Goal: Browse casually

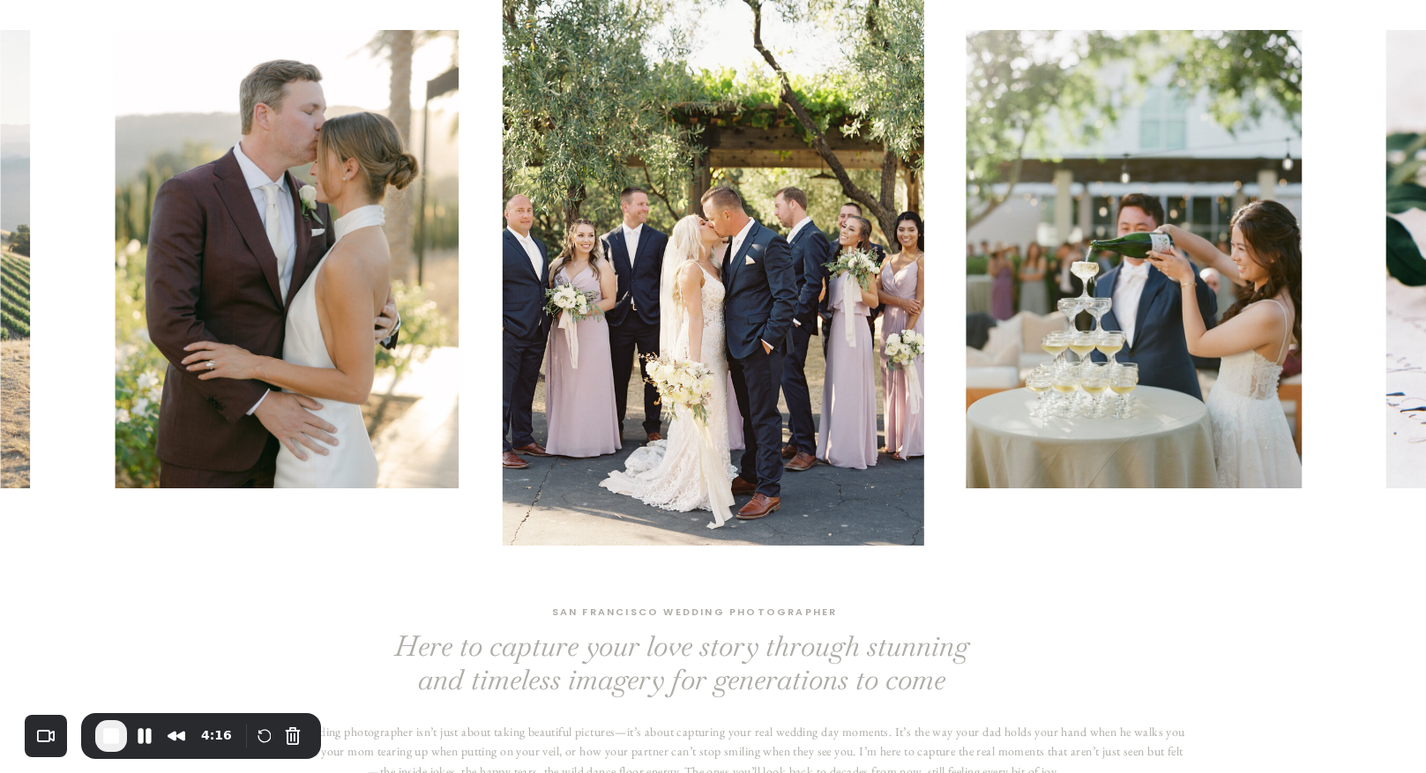
scroll to position [153, 0]
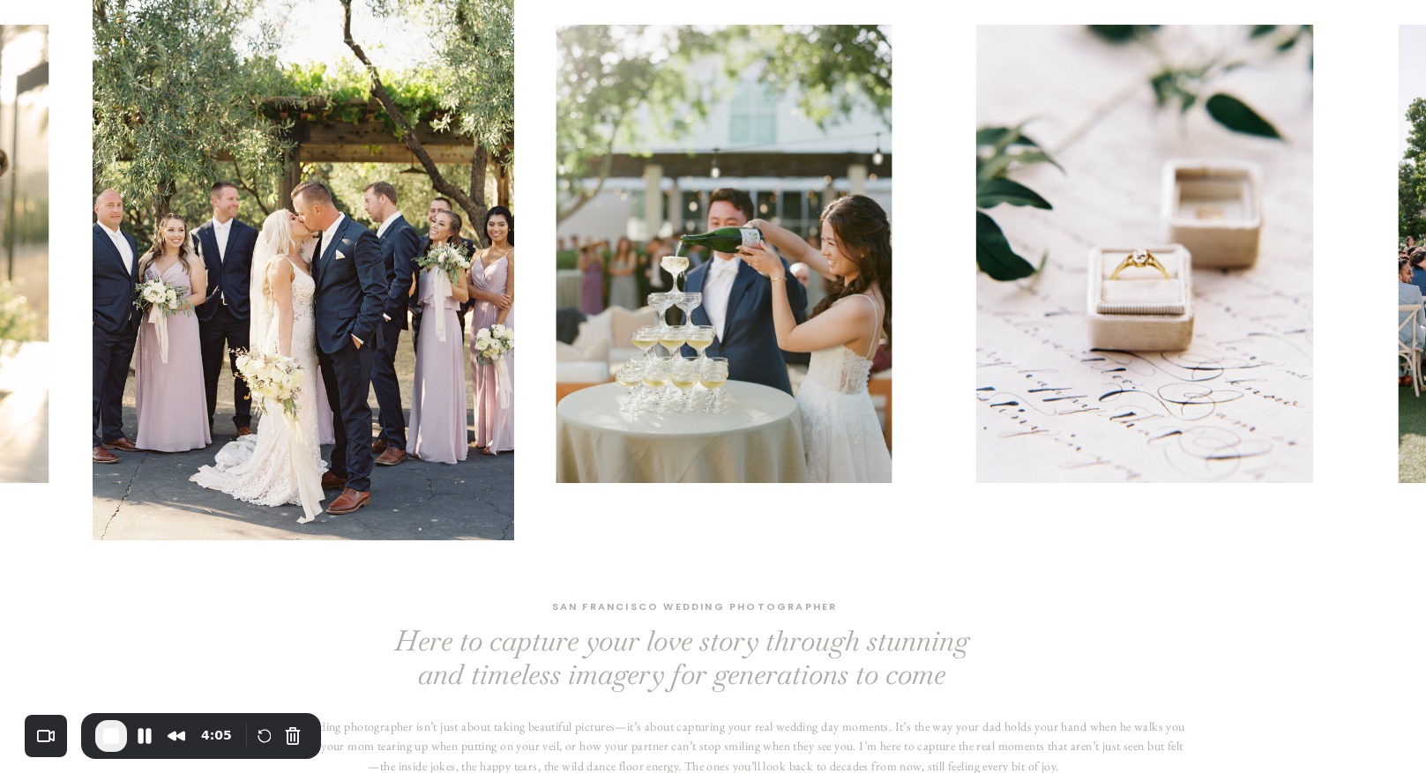
click at [683, 329] on div at bounding box center [805, 253] width 1426 height 573
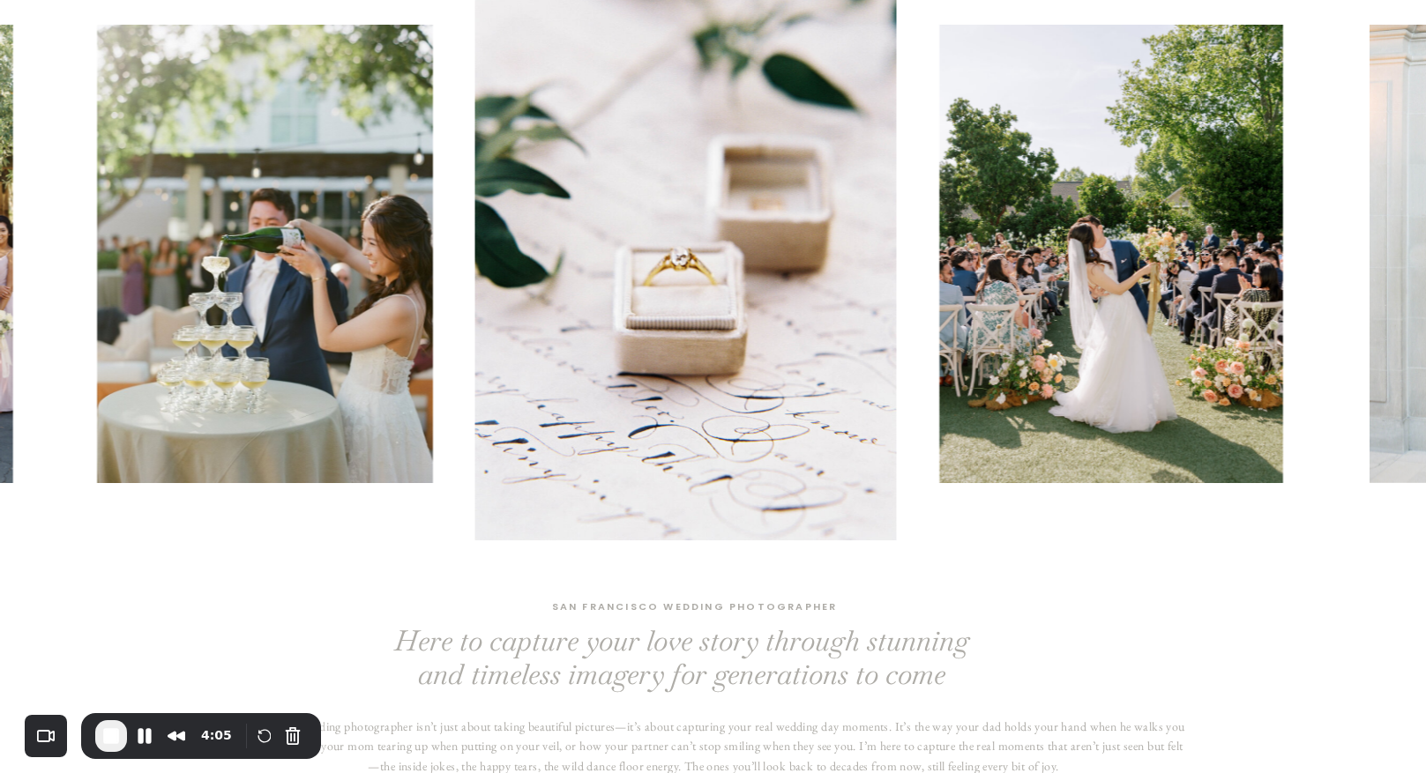
click at [940, 385] on img at bounding box center [1112, 254] width 344 height 458
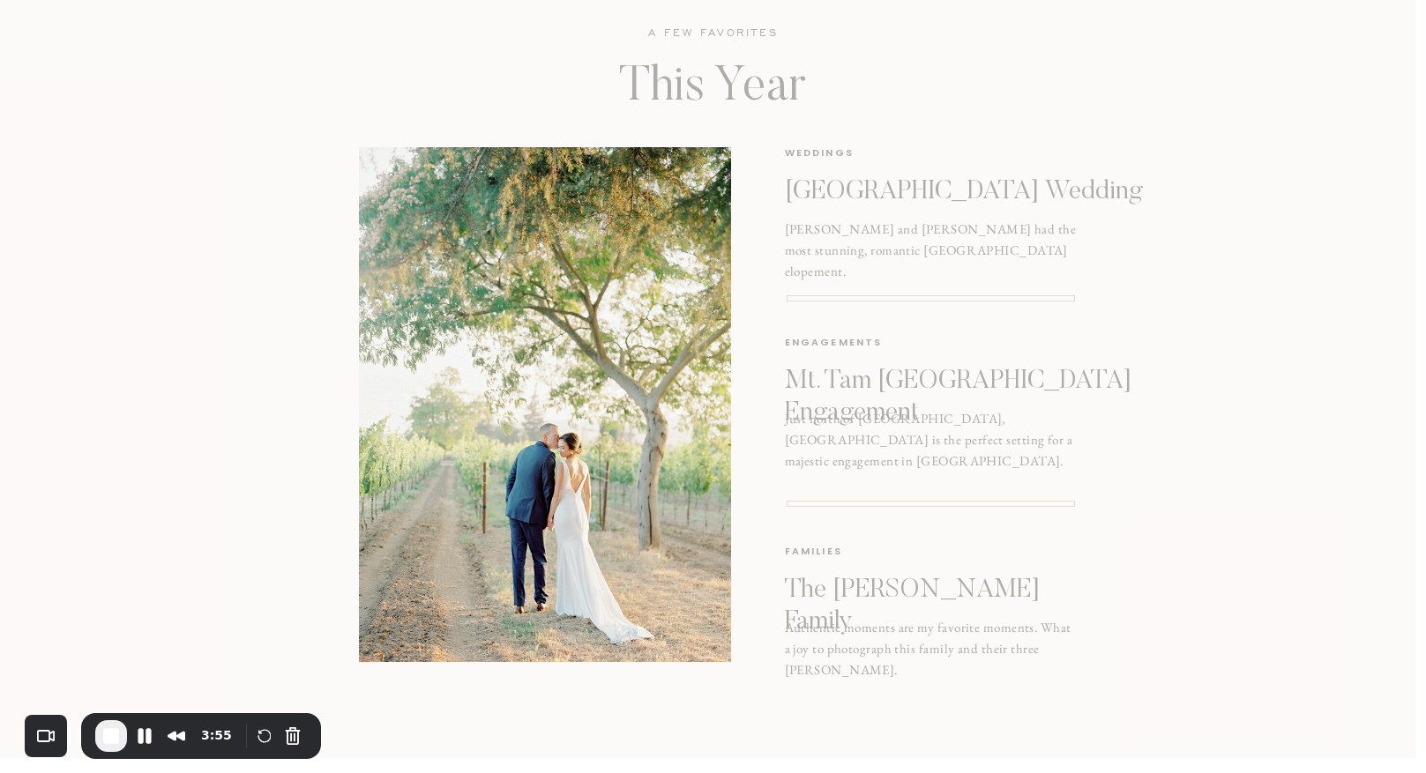
scroll to position [2249, 0]
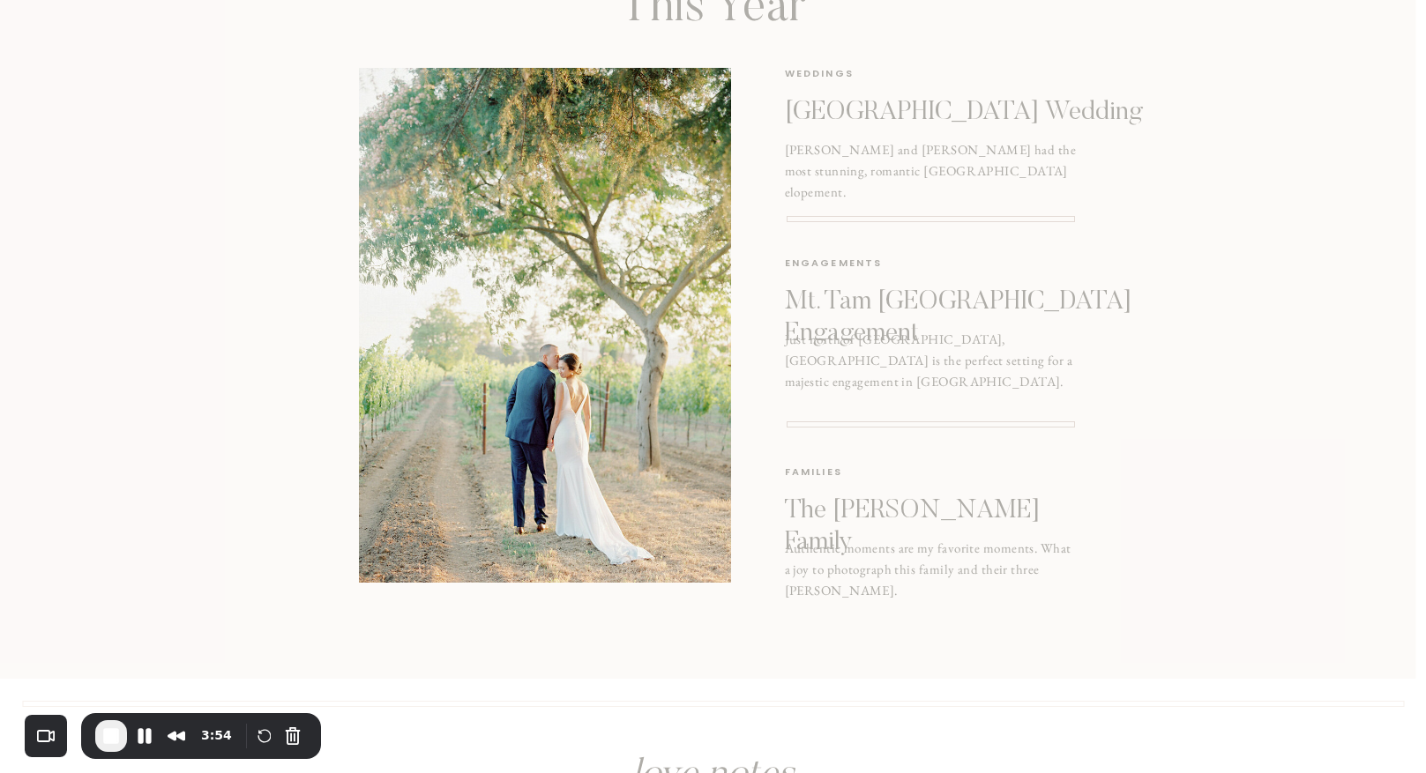
click at [596, 329] on div at bounding box center [545, 325] width 372 height 515
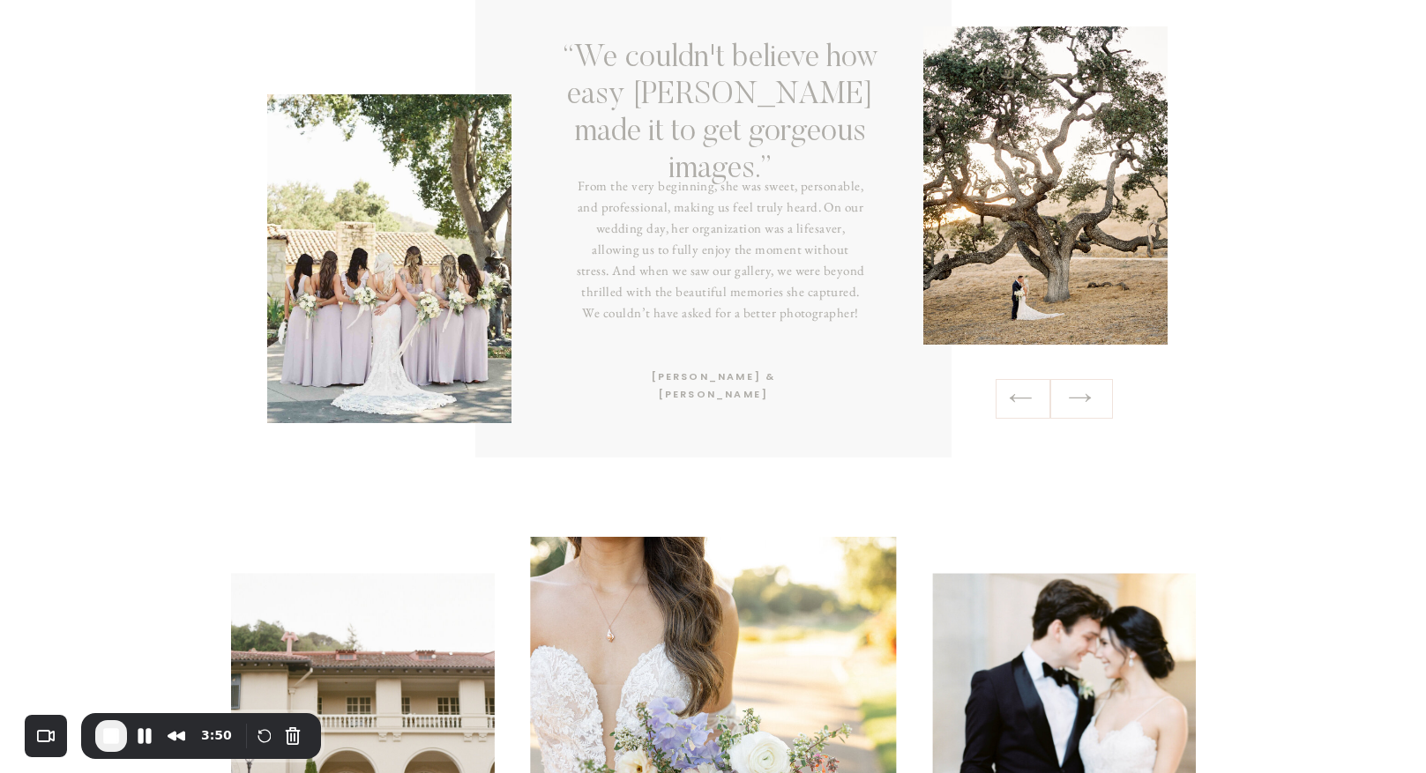
scroll to position [3048, 0]
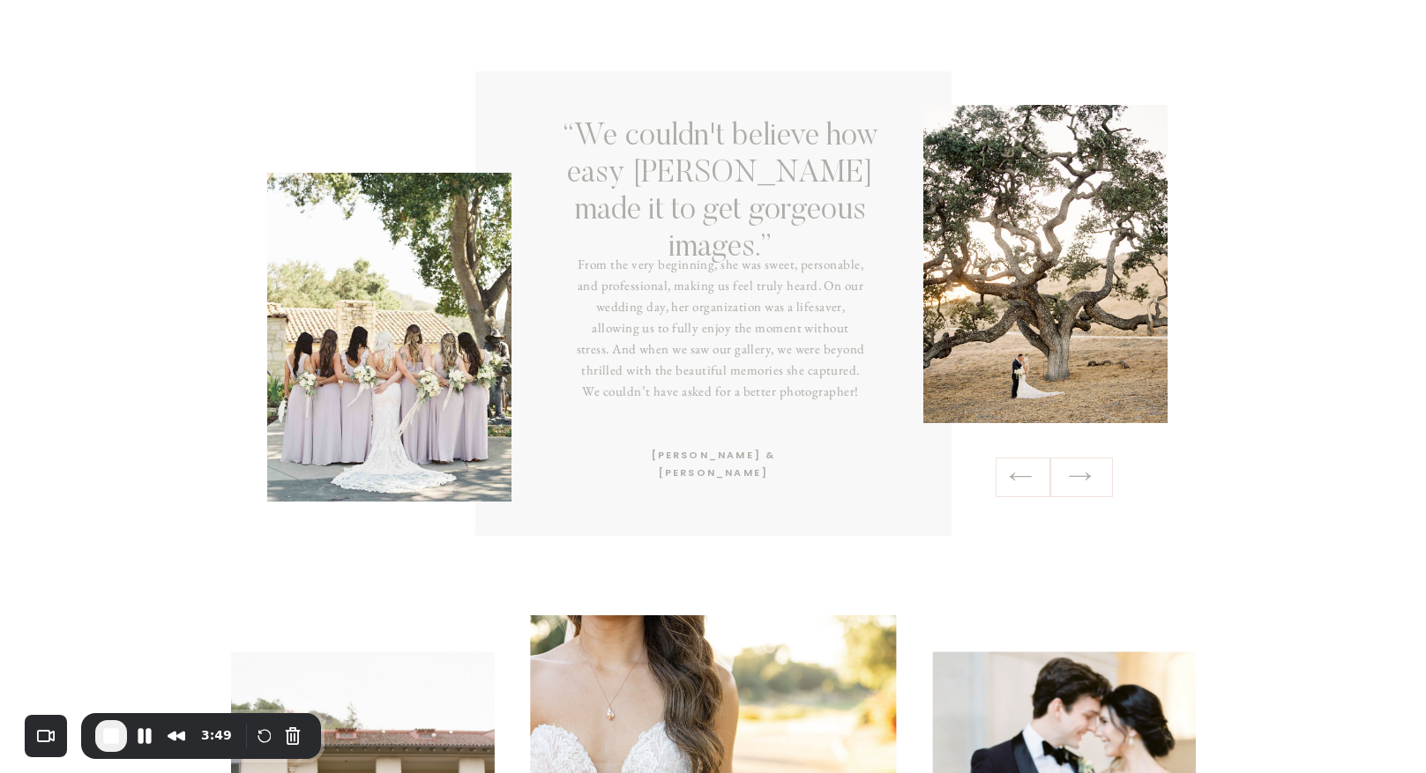
click at [1079, 477] on icon at bounding box center [1080, 476] width 26 height 27
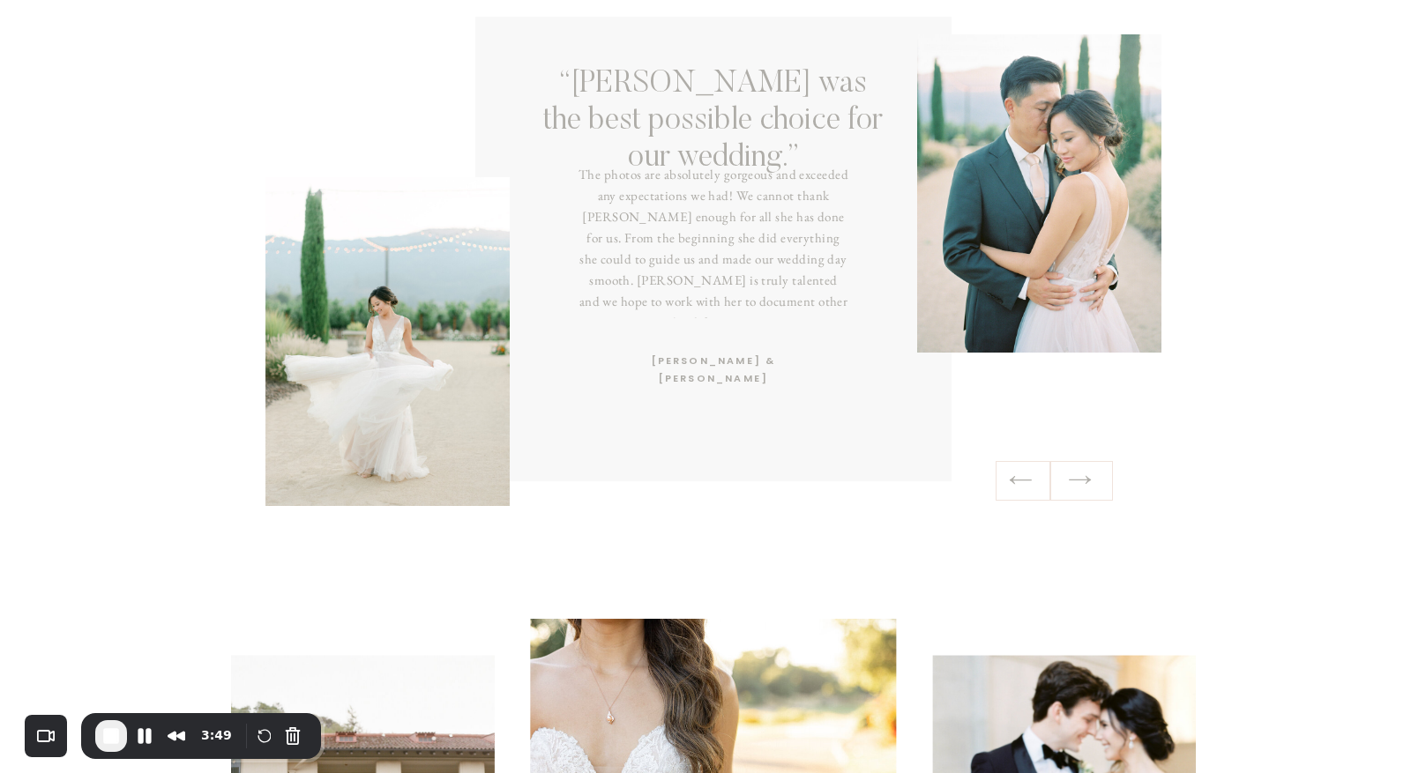
click at [1079, 477] on icon at bounding box center [1080, 479] width 26 height 27
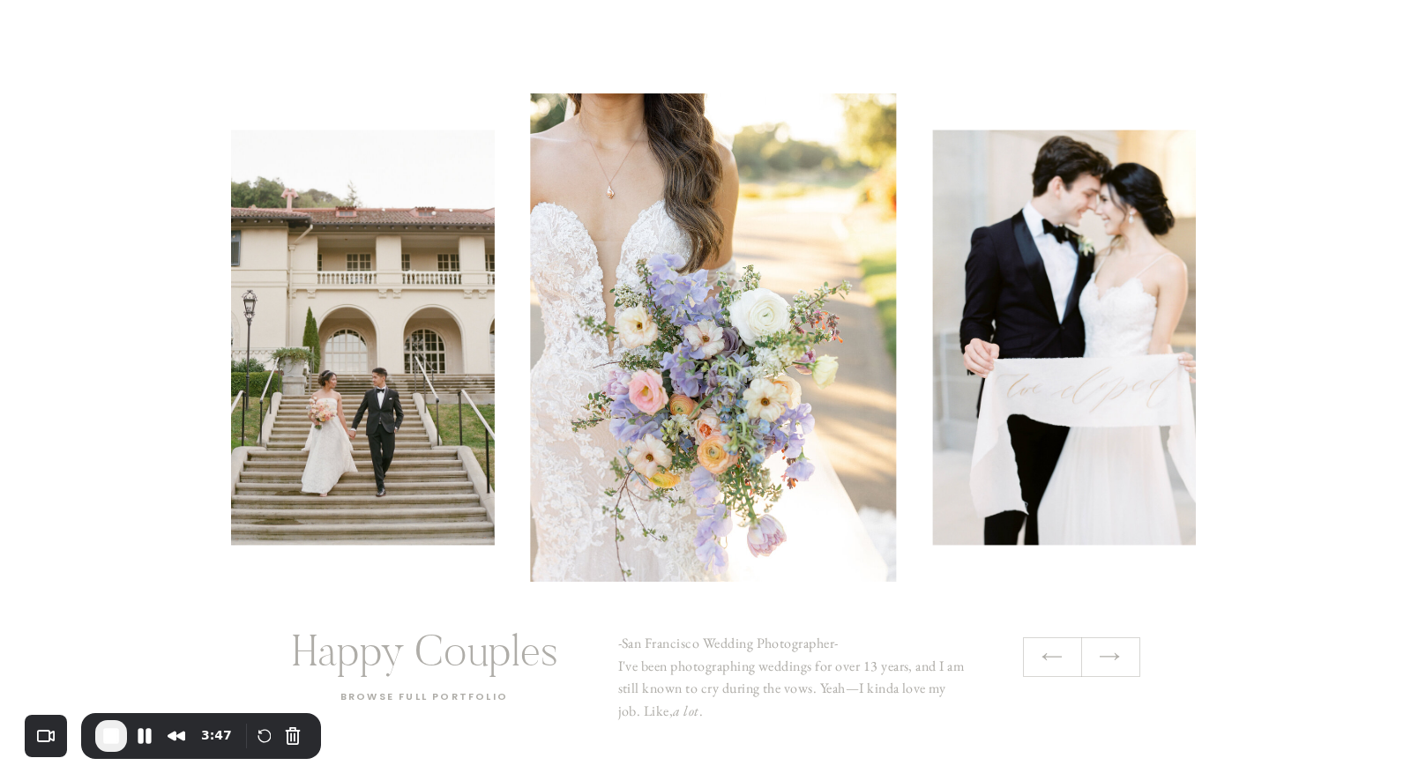
scroll to position [3536, 0]
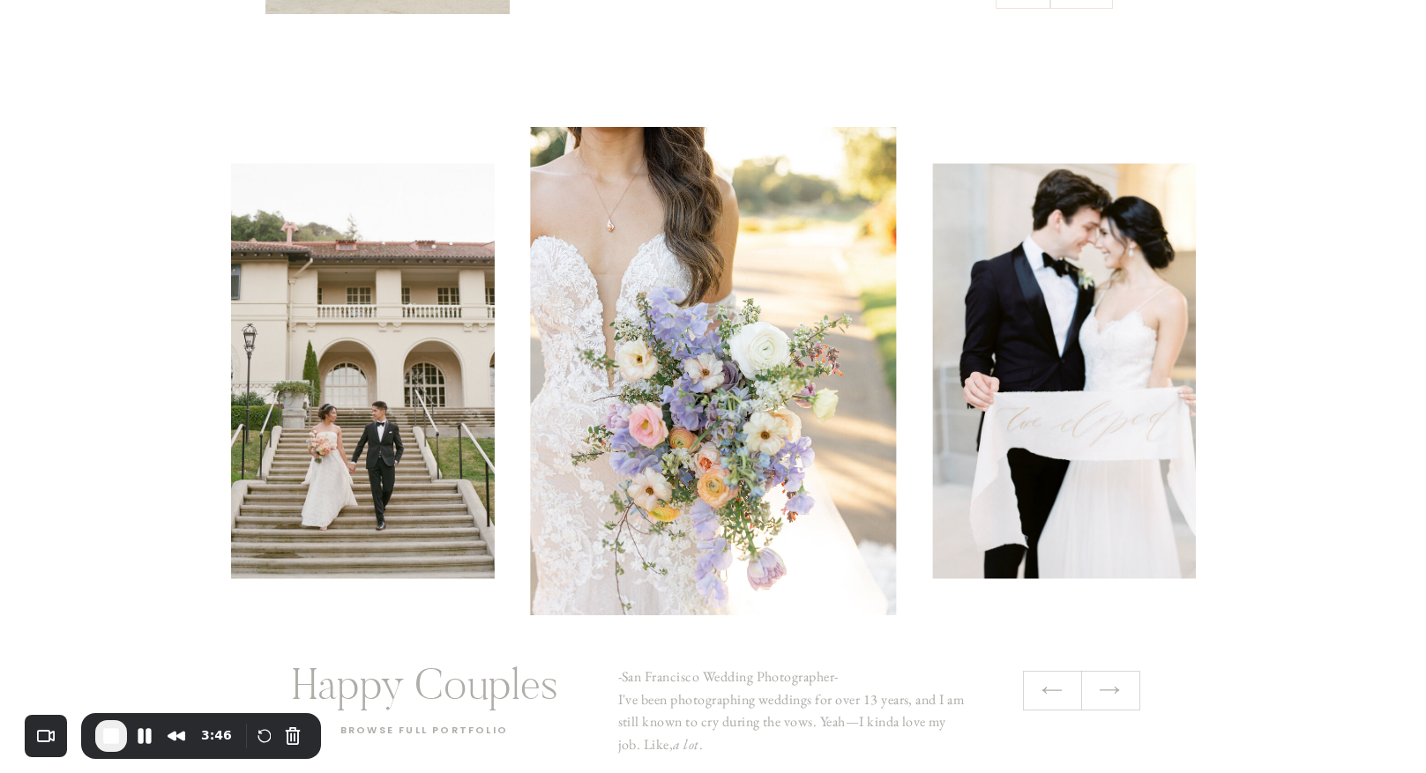
click at [1116, 696] on icon at bounding box center [1109, 690] width 23 height 25
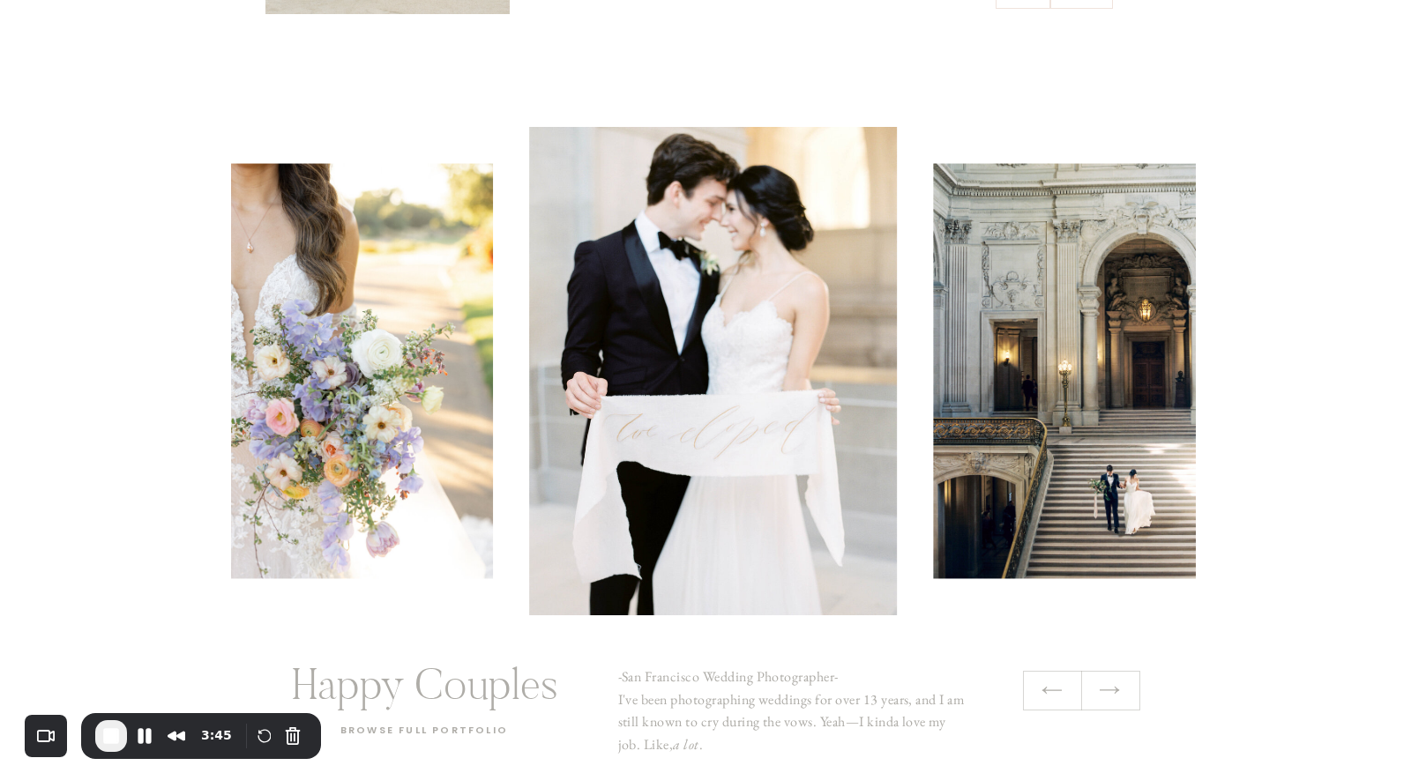
click at [1116, 693] on icon at bounding box center [1109, 690] width 23 height 25
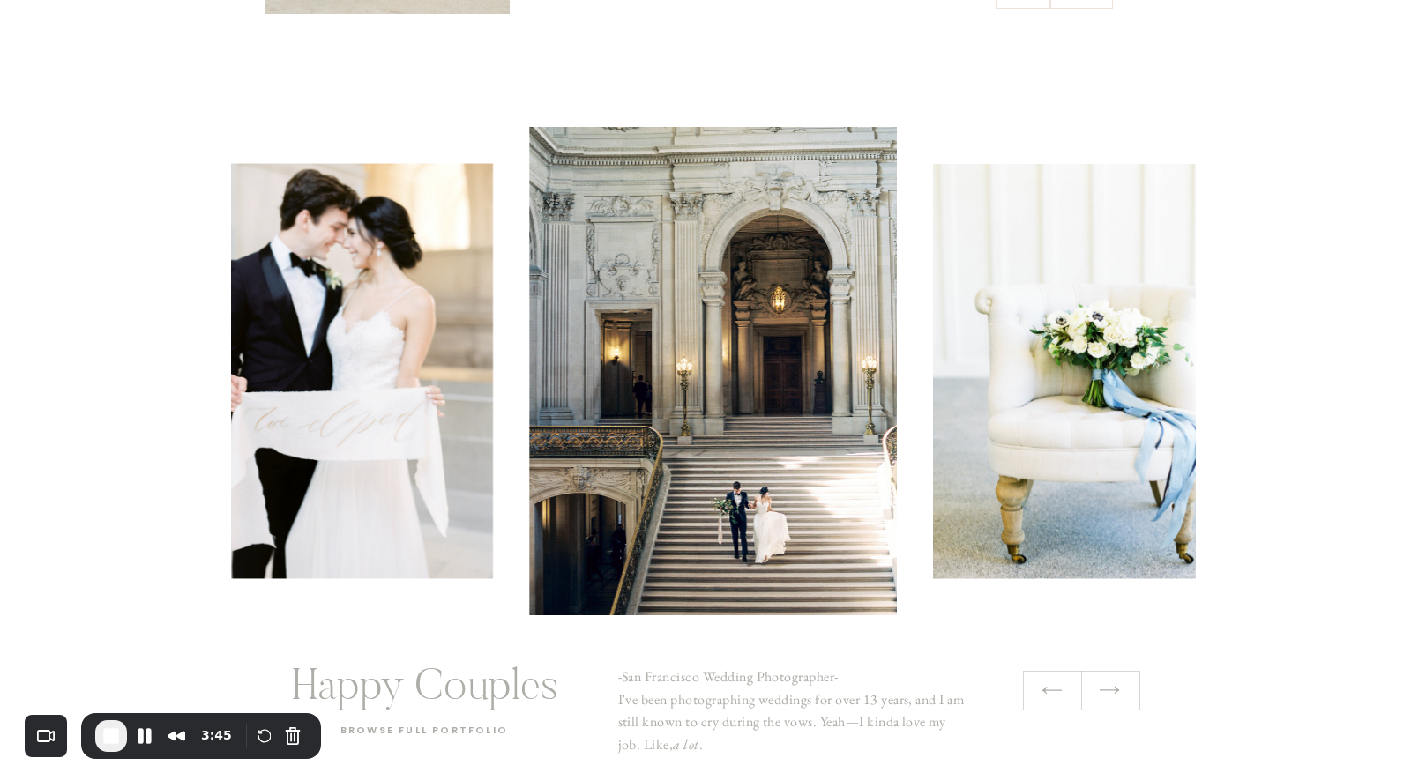
click at [1116, 693] on icon at bounding box center [1109, 690] width 23 height 25
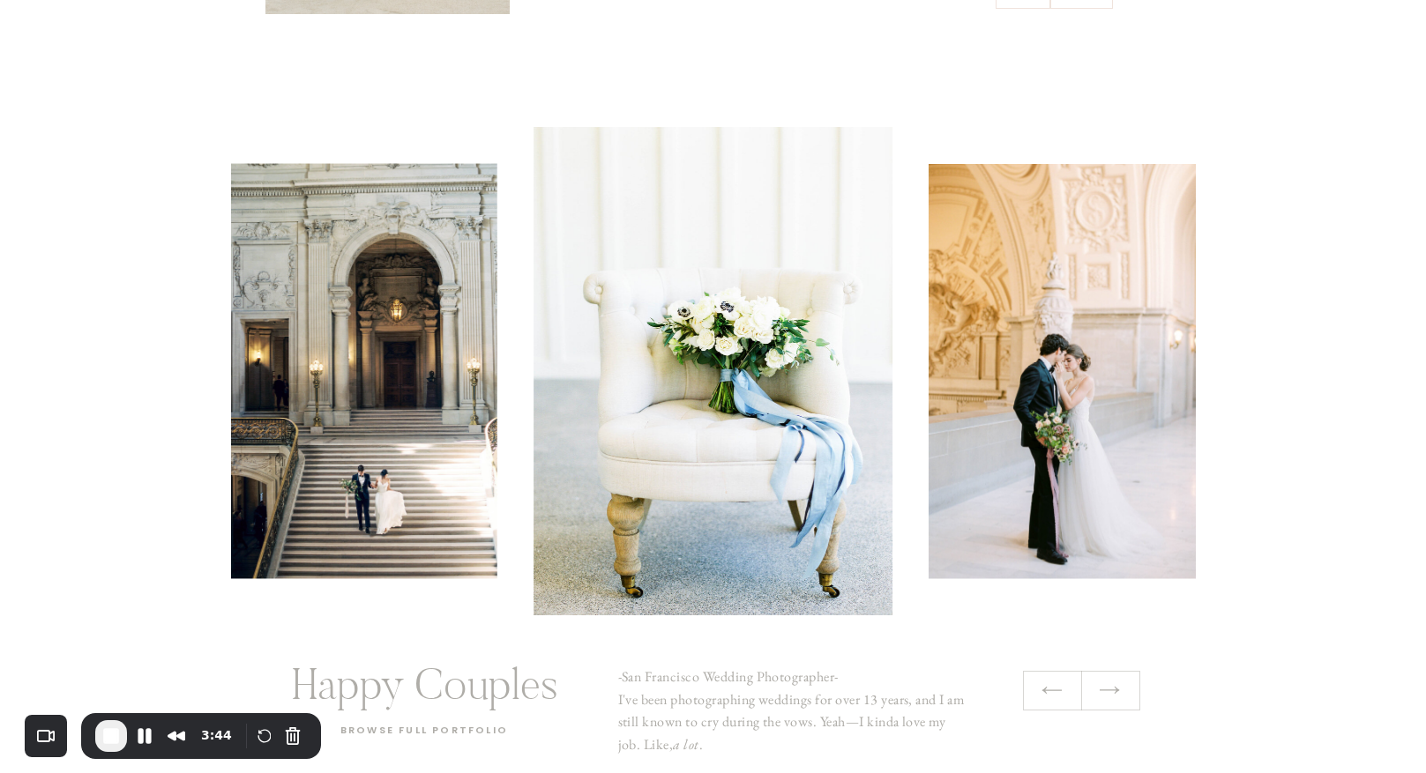
click at [1116, 693] on icon at bounding box center [1109, 690] width 23 height 25
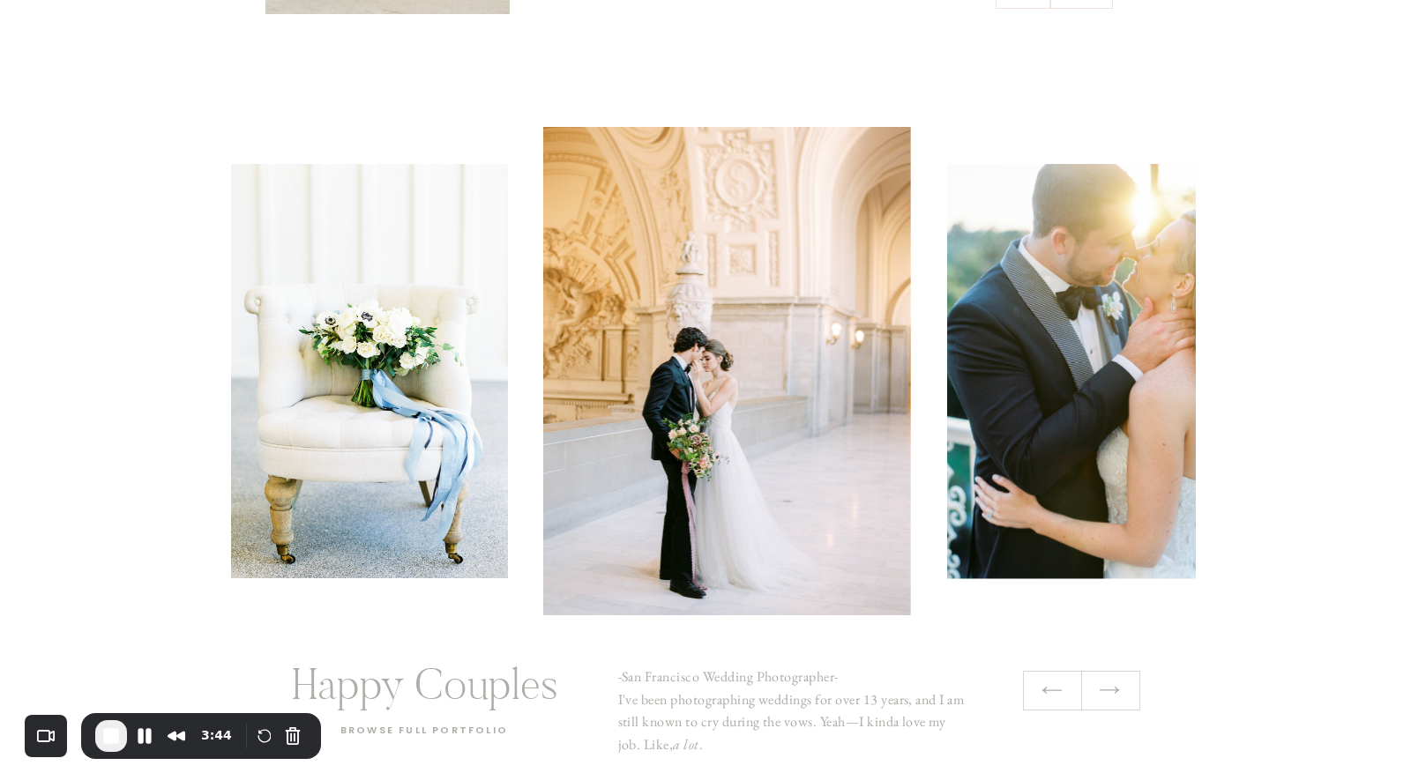
click at [1116, 693] on icon at bounding box center [1109, 690] width 23 height 25
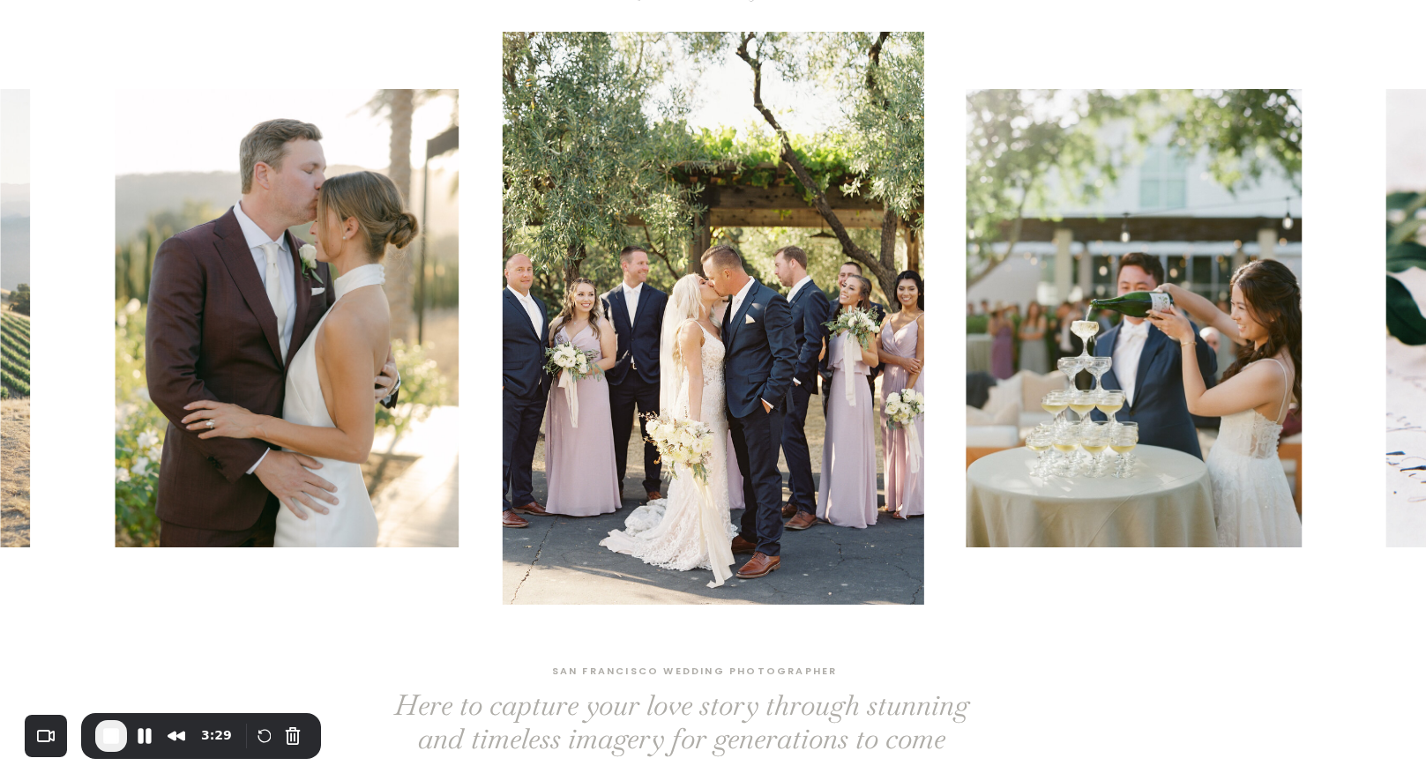
scroll to position [93, 0]
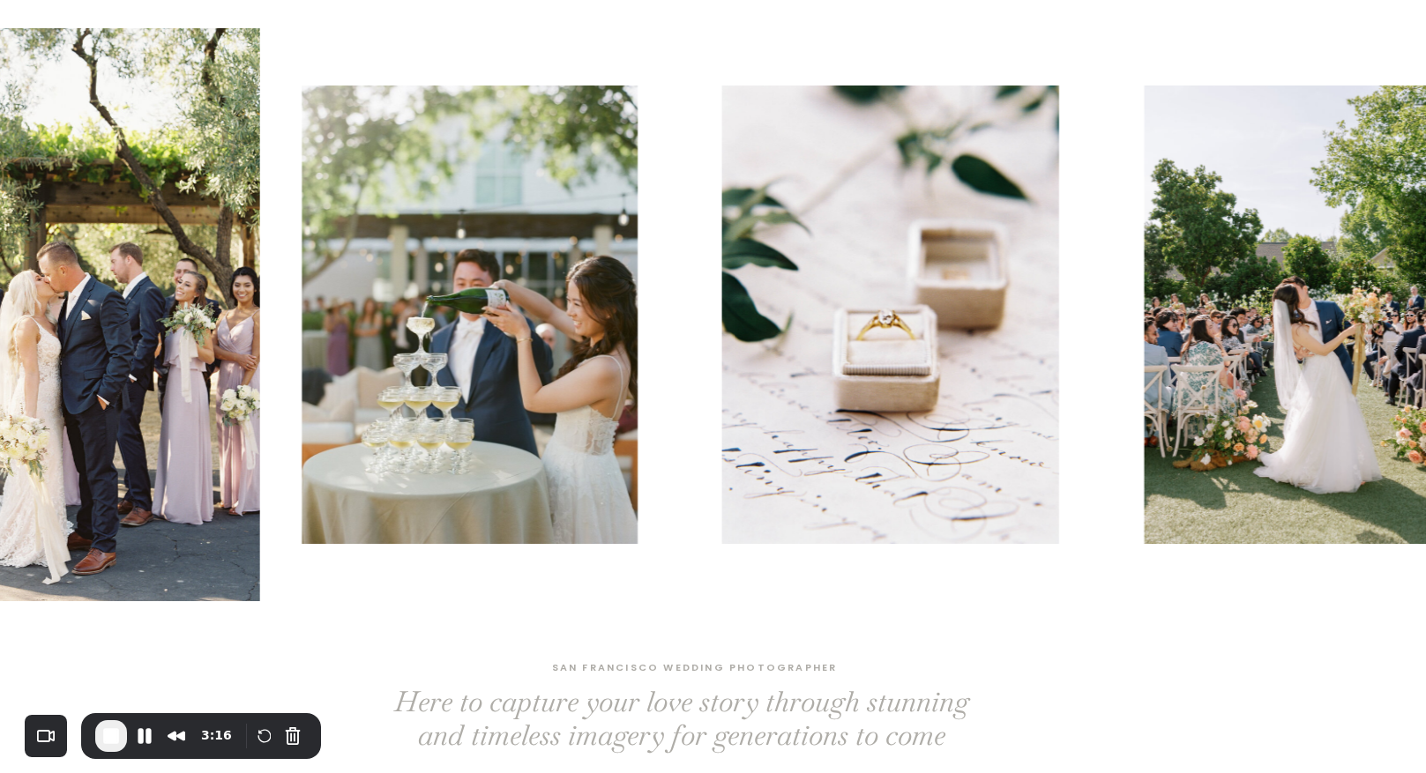
click at [374, 368] on img at bounding box center [470, 315] width 336 height 458
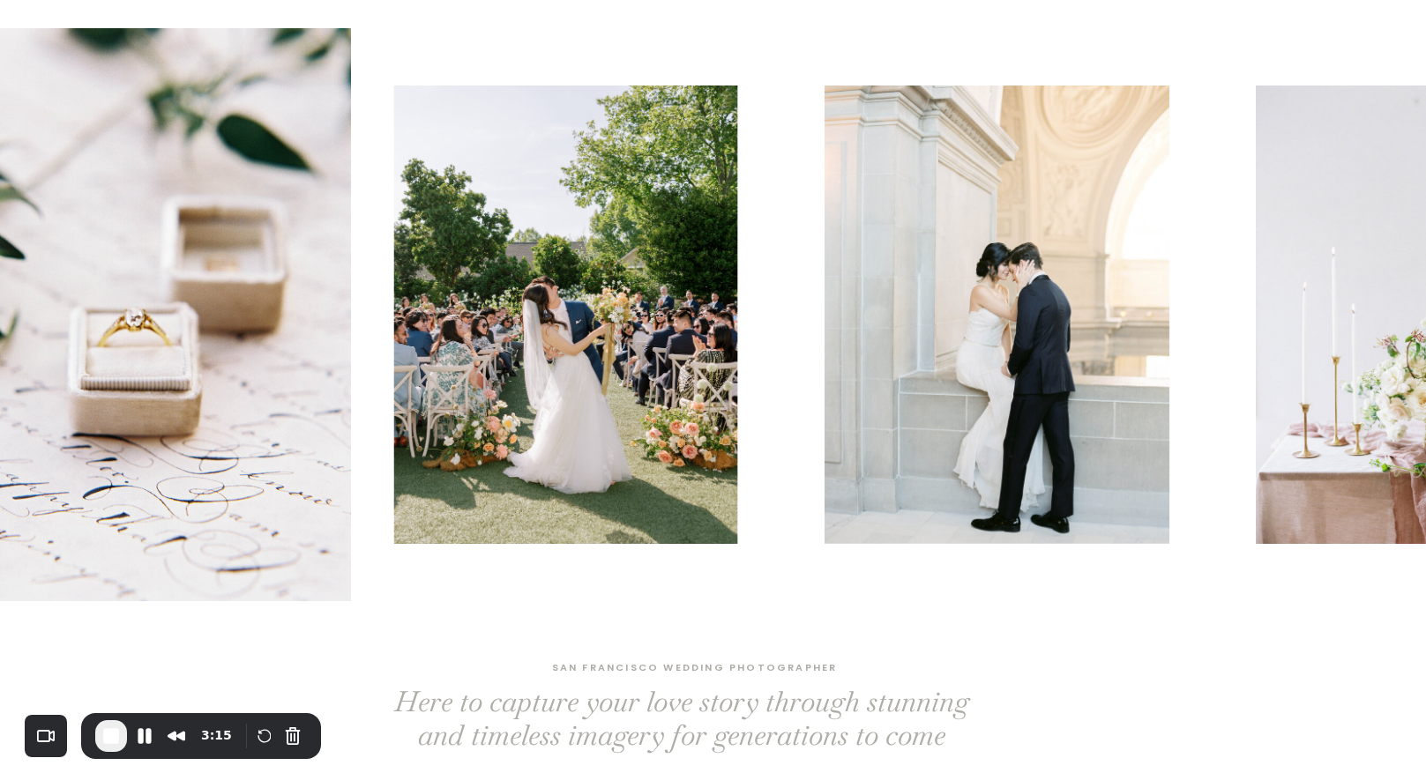
click at [420, 416] on img at bounding box center [566, 315] width 344 height 458
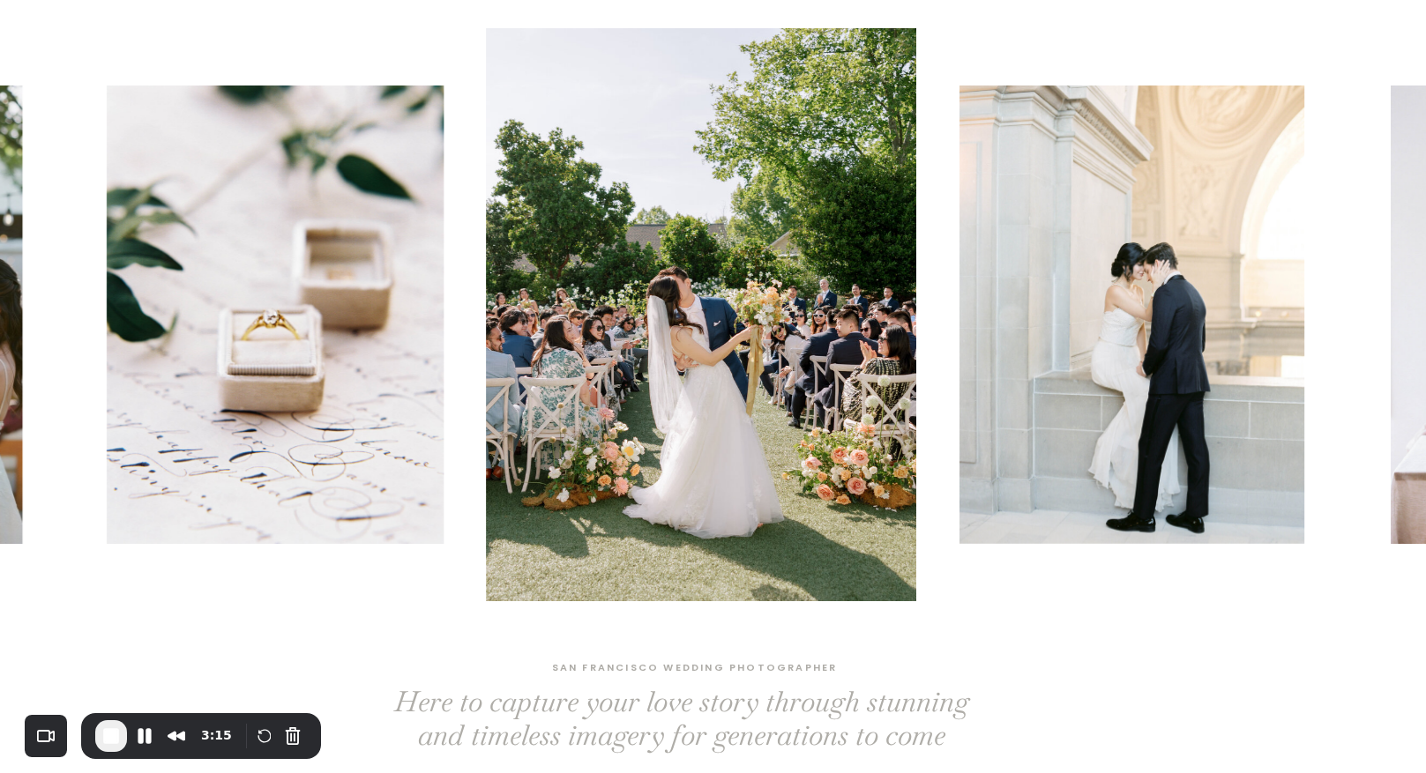
click at [959, 376] on img at bounding box center [1131, 315] width 345 height 458
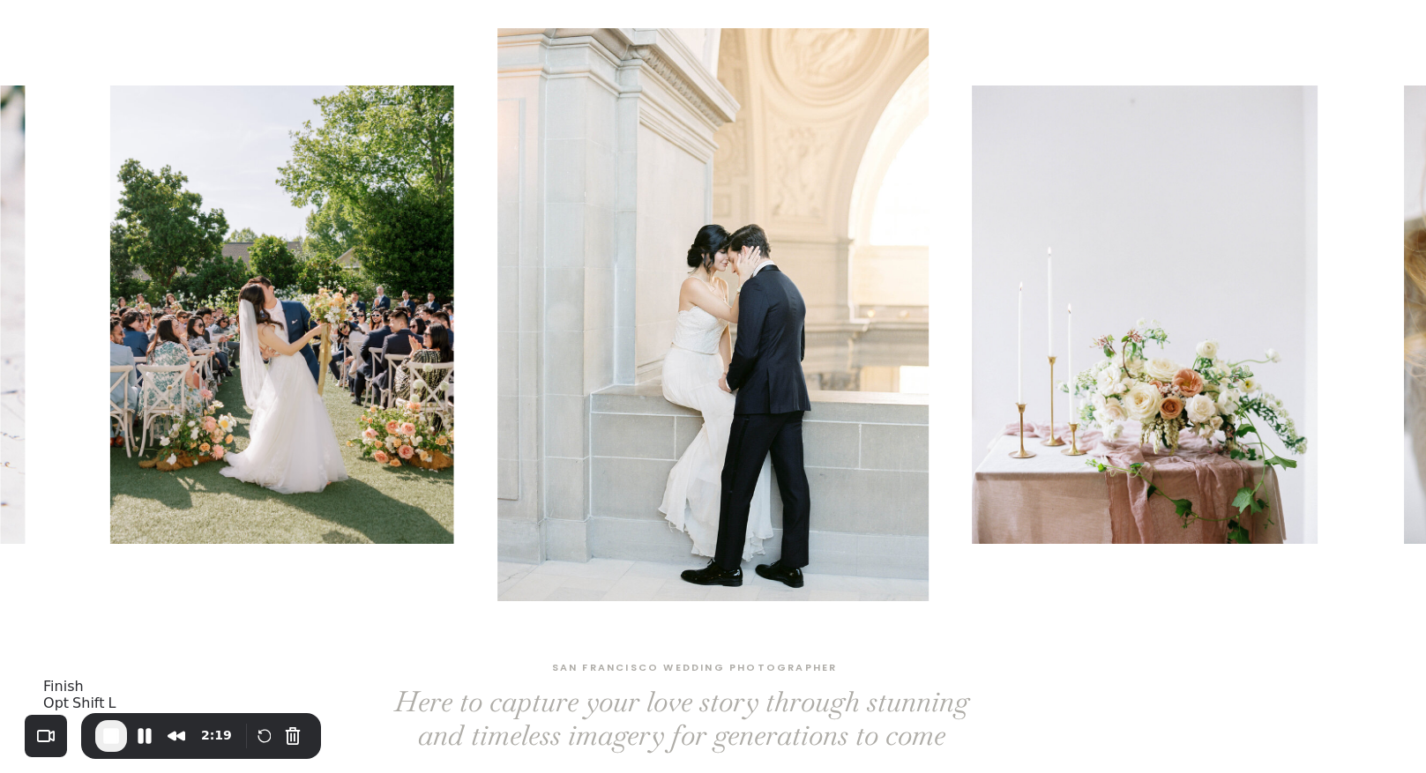
click at [103, 726] on span "End Recording" at bounding box center [111, 736] width 21 height 21
